Goal: Task Accomplishment & Management: Manage account settings

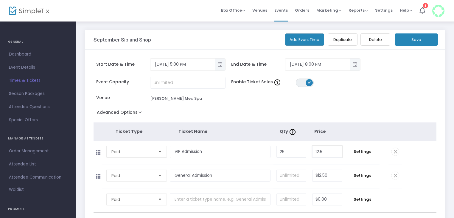
click at [327, 148] on input "12.5" at bounding box center [327, 151] width 29 height 11
type input "$10.00"
click at [403, 90] on div "Event Capacity Enable Ticket Sales ON OFF Venue [PERSON_NAME][GEOGRAPHIC_DATA]" at bounding box center [262, 92] width 343 height 31
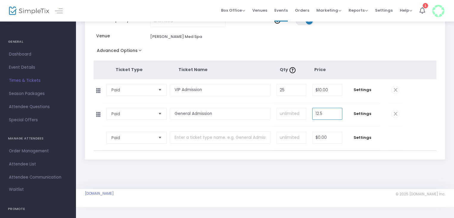
click at [336, 111] on input "12.5" at bounding box center [327, 113] width 29 height 11
type input "$10.00"
click at [360, 39] on div "Event Capacity Enable Ticket Sales ON OFF Venue [PERSON_NAME][GEOGRAPHIC_DATA]" at bounding box center [262, 30] width 343 height 31
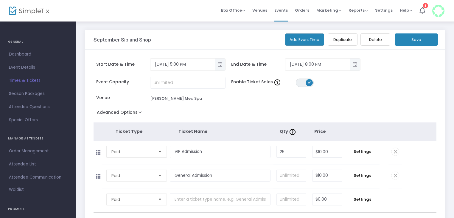
click at [417, 42] on button "Save" at bounding box center [416, 39] width 43 height 12
click at [32, 13] on img at bounding box center [29, 11] width 40 height 9
